Goal: Task Accomplishment & Management: Use online tool/utility

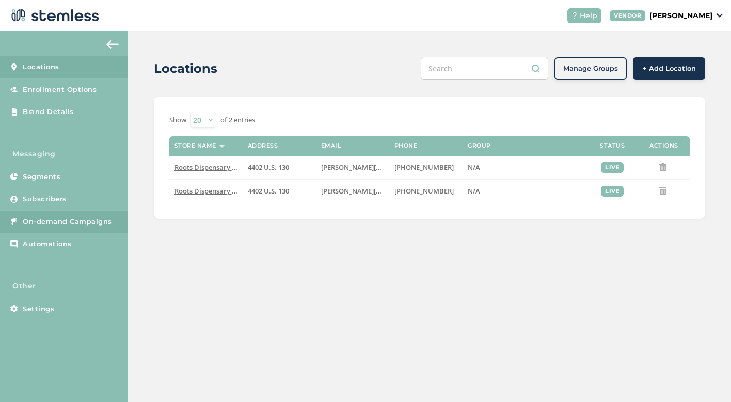
click at [101, 221] on span "On-demand Campaigns" at bounding box center [67, 222] width 89 height 10
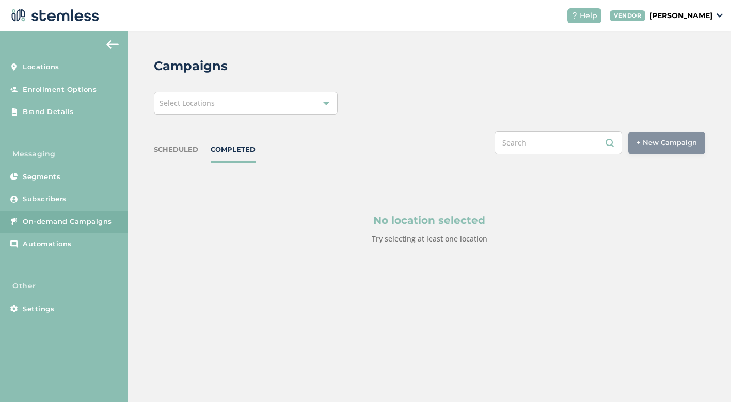
click at [287, 100] on div "Select Locations" at bounding box center [246, 103] width 184 height 23
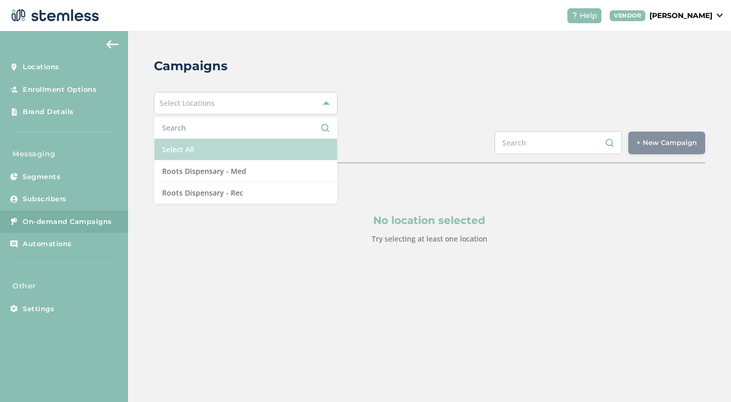
click at [268, 159] on li "Select All" at bounding box center [245, 150] width 183 height 22
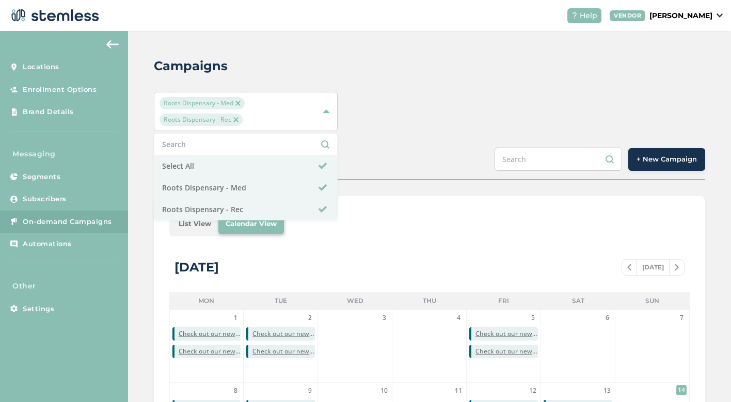
click at [653, 158] on span "+ New Campaign" at bounding box center [667, 159] width 60 height 10
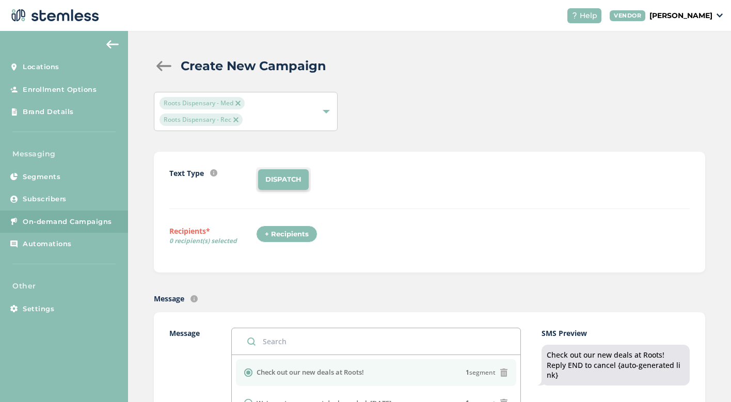
click at [295, 244] on div "+ Recipients" at bounding box center [290, 238] width 68 height 24
click at [291, 231] on div "+ Recipients" at bounding box center [286, 235] width 61 height 18
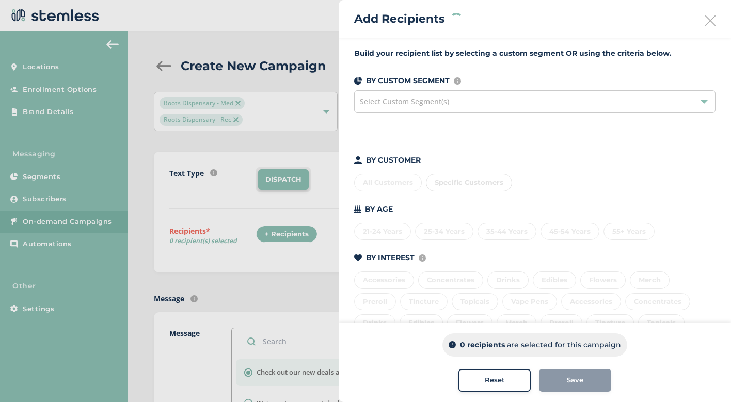
click at [384, 184] on div "All Customers Specific Customers" at bounding box center [534, 181] width 361 height 22
click at [384, 184] on div "All Customers" at bounding box center [388, 183] width 68 height 18
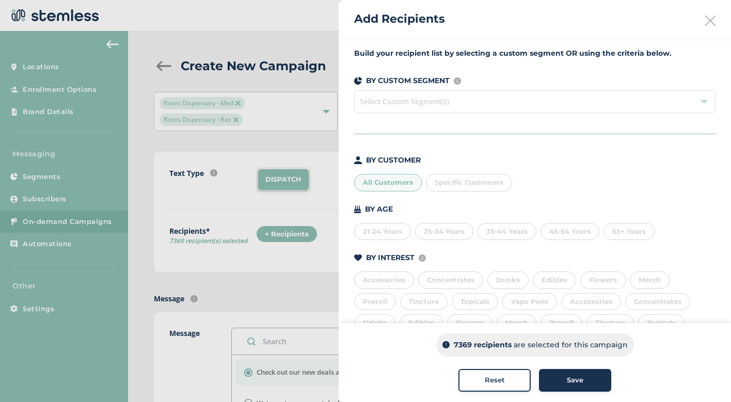
click at [589, 375] on button "Save" at bounding box center [575, 380] width 72 height 23
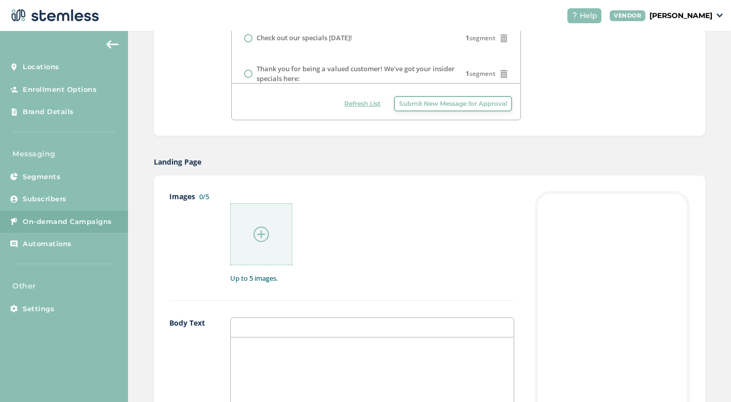
scroll to position [482, 0]
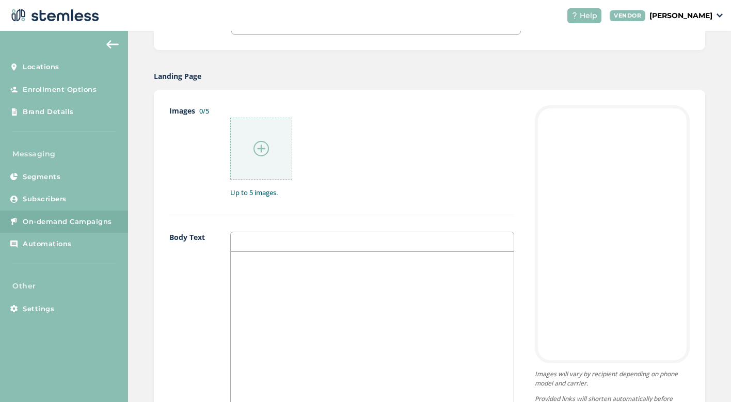
click at [260, 136] on div at bounding box center [261, 149] width 62 height 62
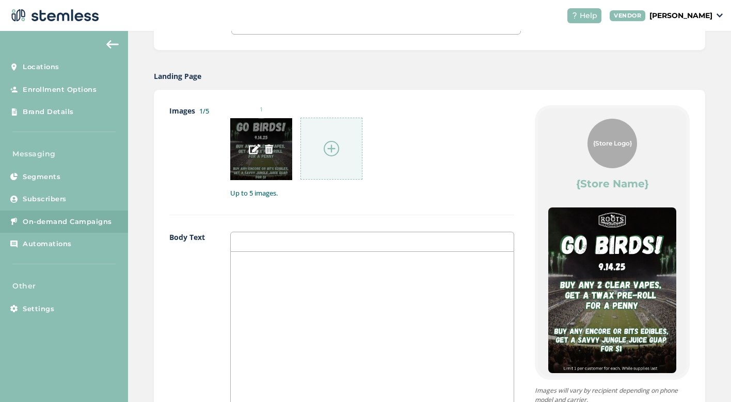
click at [267, 149] on img at bounding box center [268, 149] width 9 height 9
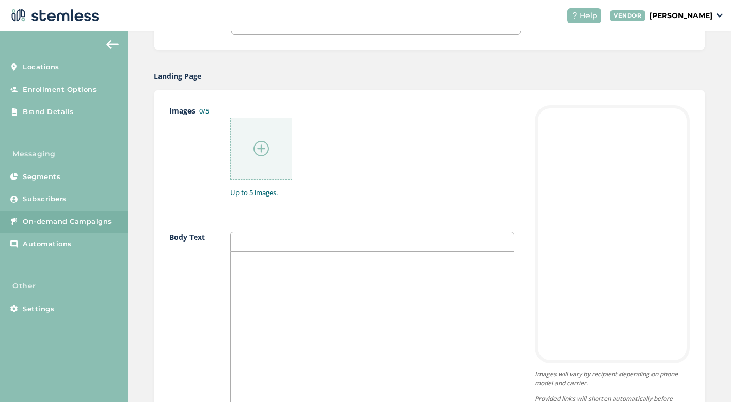
click at [257, 146] on img at bounding box center [261, 148] width 15 height 15
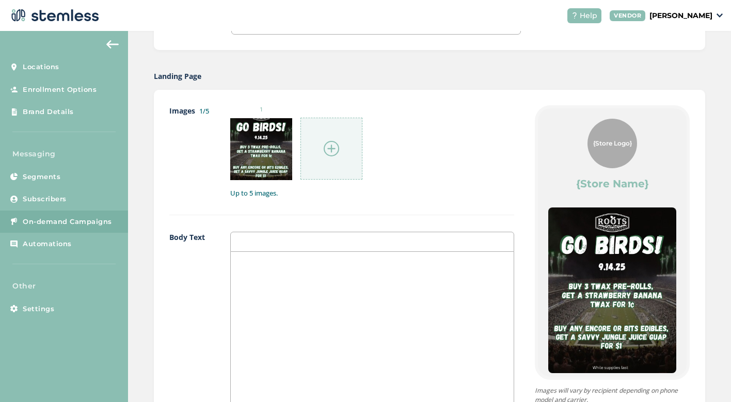
click at [287, 287] on div at bounding box center [372, 355] width 283 height 206
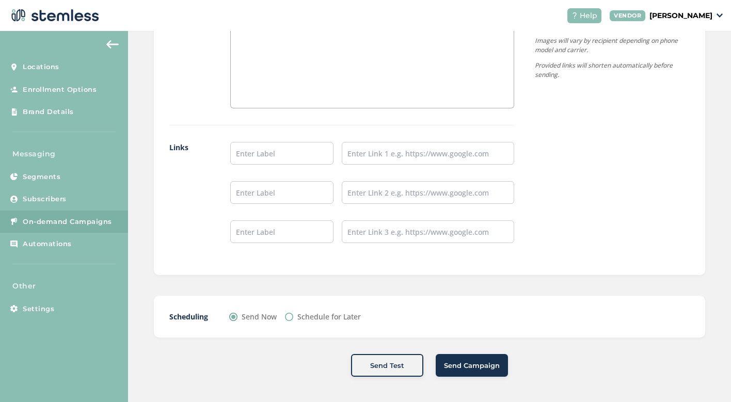
scroll to position [831, 0]
click at [287, 160] on input "text" at bounding box center [281, 154] width 103 height 23
type input "Shop Rec"
paste input "[URL][DOMAIN_NAME]"
type input "[URL][DOMAIN_NAME]"
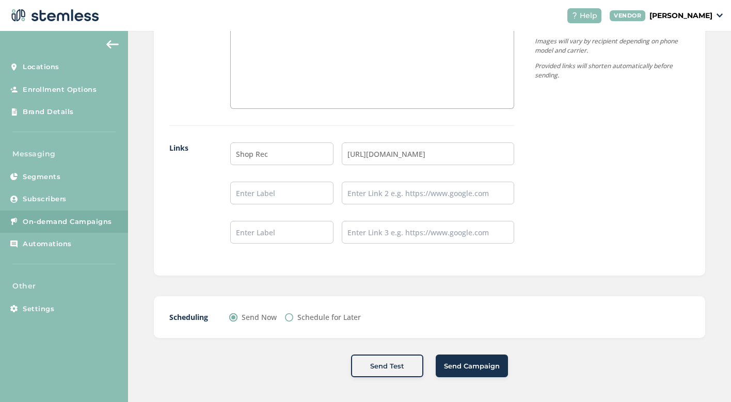
click at [470, 364] on span "Send Campaign" at bounding box center [472, 366] width 56 height 10
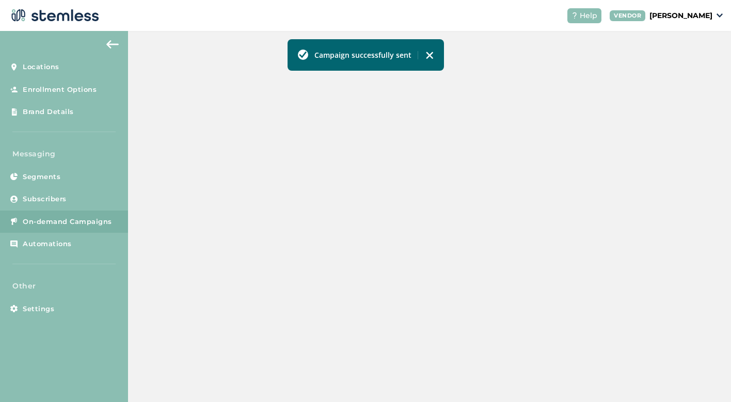
scroll to position [313, 0]
